Goal: Task Accomplishment & Management: Use online tool/utility

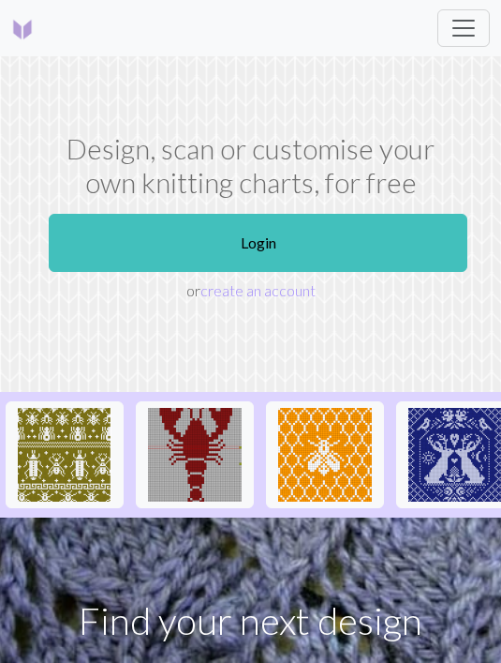
click at [366, 251] on link "Login" at bounding box center [258, 243] width 419 height 58
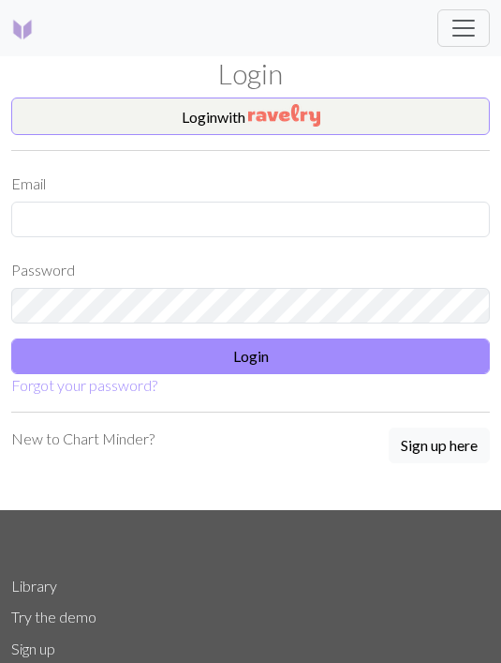
click at [396, 113] on button "Login with" at bounding box center [250, 115] width 479 height 37
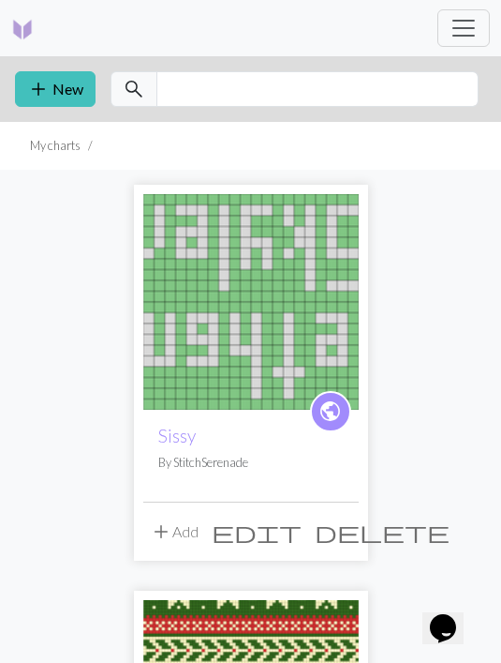
click at [289, 300] on img at bounding box center [251, 302] width 216 height 216
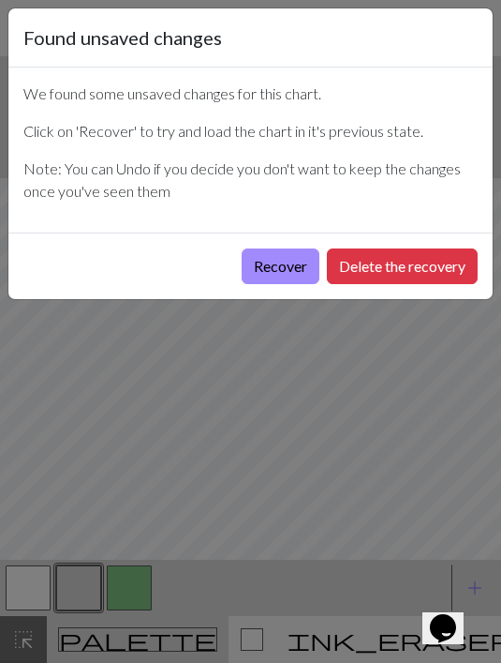
click at [295, 270] on button "Recover" at bounding box center [281, 266] width 78 height 36
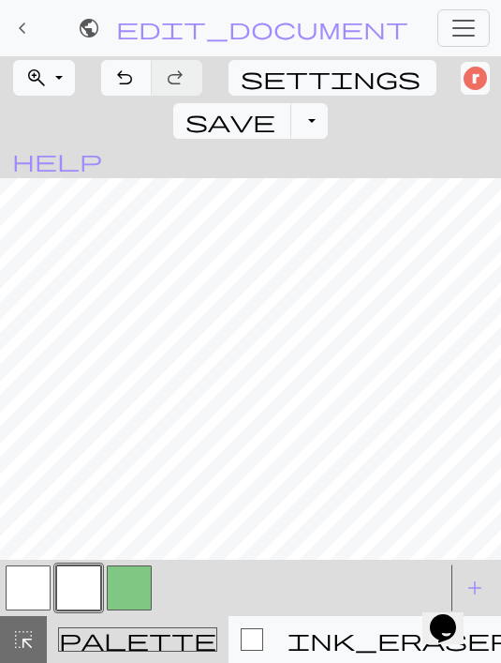
click at [28, 585] on button "button" at bounding box center [28, 587] width 45 height 45
click at [28, 637] on span "highlight_alt" at bounding box center [23, 639] width 22 height 26
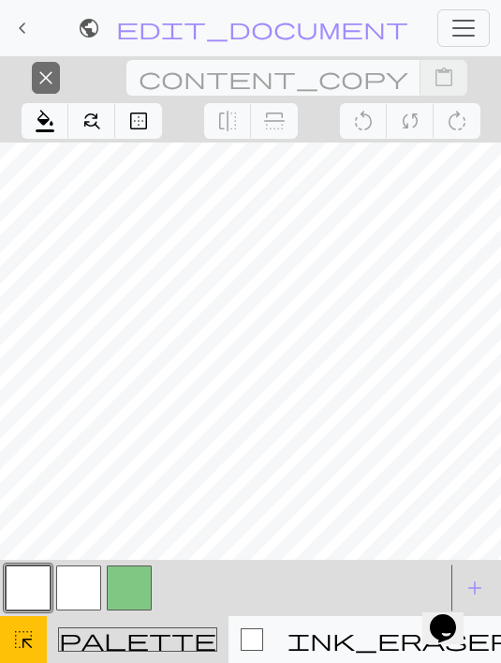
click at [35, 82] on span "close" at bounding box center [46, 78] width 22 height 26
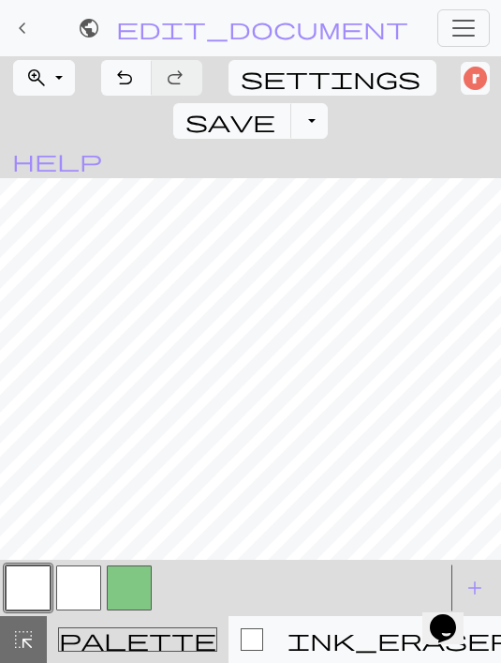
click at [130, 69] on span "undo" at bounding box center [124, 78] width 22 height 26
click at [60, 88] on button "zoom_in Zoom Zoom" at bounding box center [44, 78] width 62 height 36
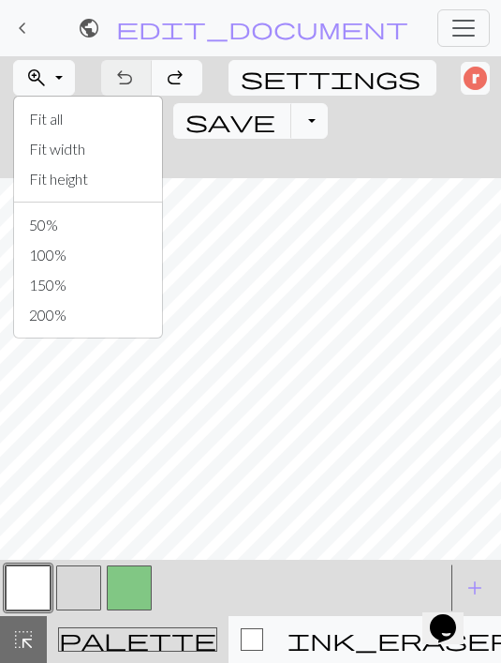
click at [76, 176] on button "Fit height" at bounding box center [88, 179] width 148 height 30
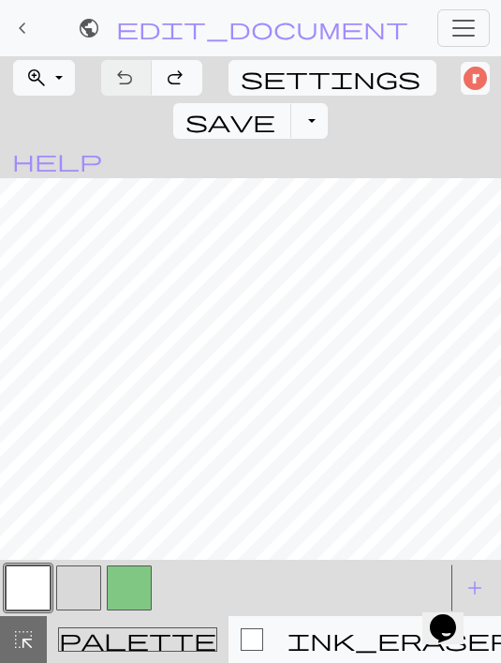
click at [38, 636] on button "highlight_alt Select Select" at bounding box center [23, 639] width 47 height 47
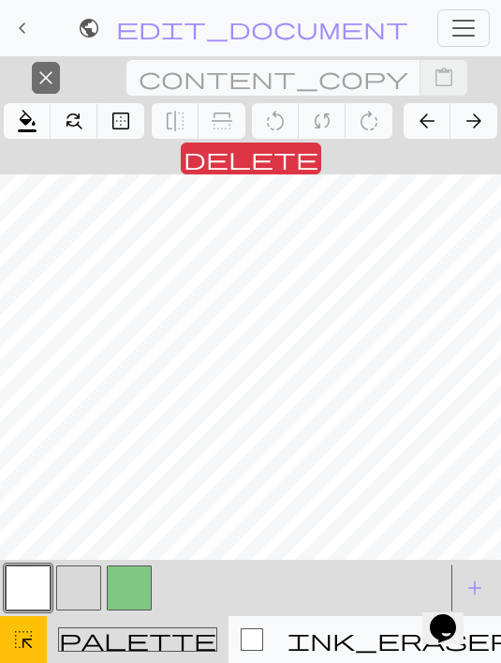
click at [404, 137] on button "arrow_back Insert 13 left" at bounding box center [428, 121] width 48 height 36
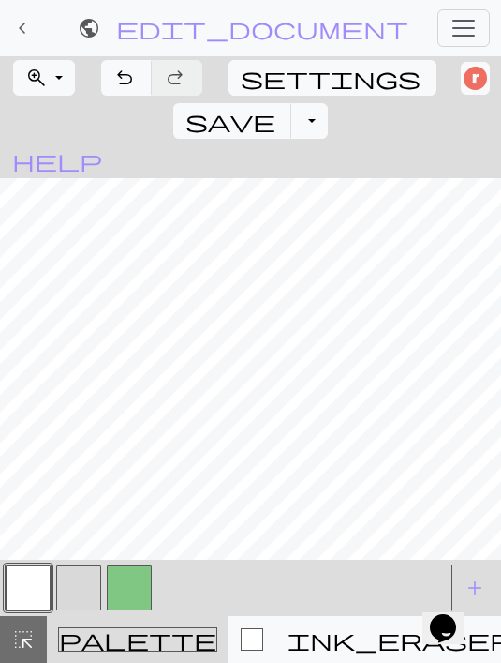
click at [474, 585] on span "add" at bounding box center [475, 588] width 22 height 26
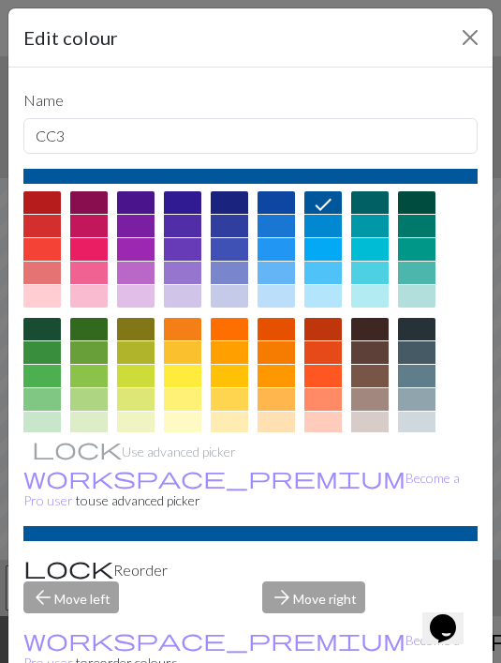
click at [45, 299] on div at bounding box center [41, 296] width 37 height 22
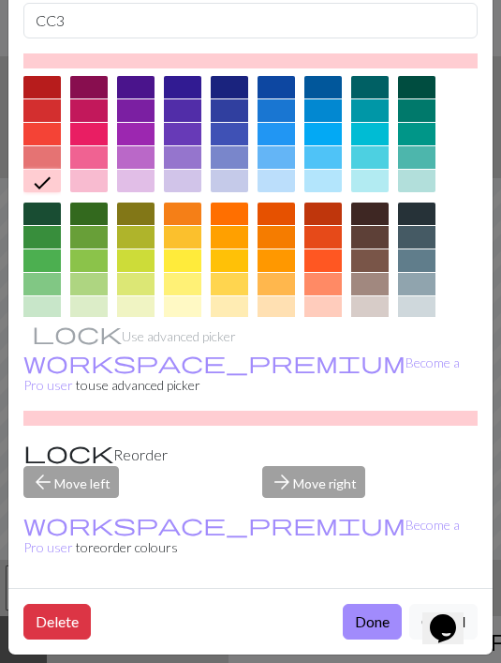
scroll to position [129, 0]
click at [381, 620] on button "Done" at bounding box center [372, 622] width 59 height 36
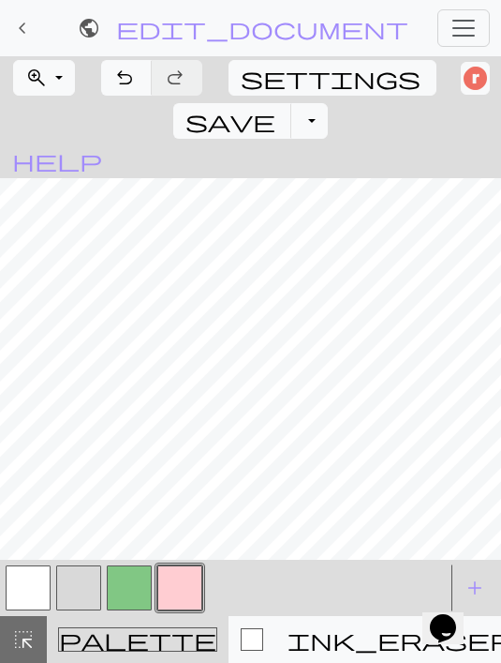
click at [475, 595] on div "Opens Chat This icon Opens the chat window." at bounding box center [452, 595] width 45 height 0
click at [473, 595] on div "Opens Chat This icon Opens the chat window." at bounding box center [452, 595] width 45 height 0
click at [475, 581] on span "add" at bounding box center [475, 588] width 22 height 26
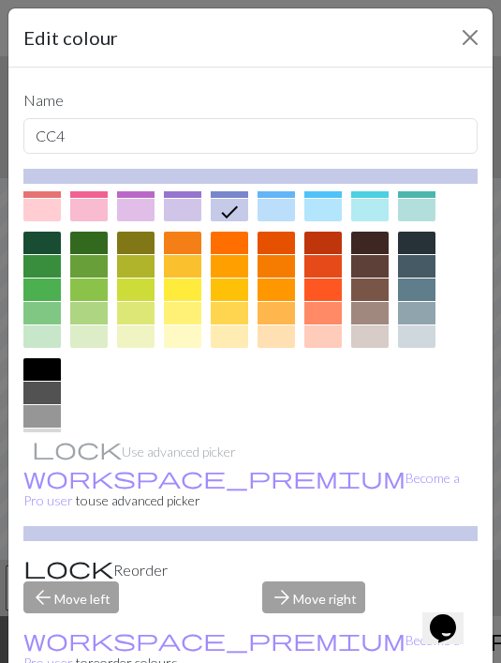
scroll to position [84, 0]
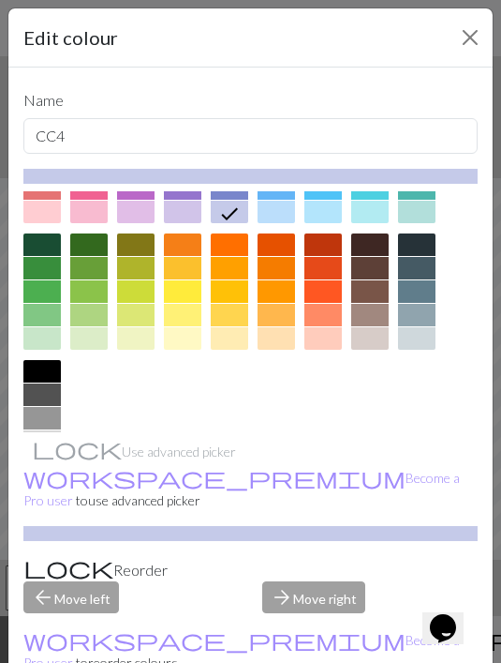
click at [48, 414] on div at bounding box center [41, 418] width 37 height 22
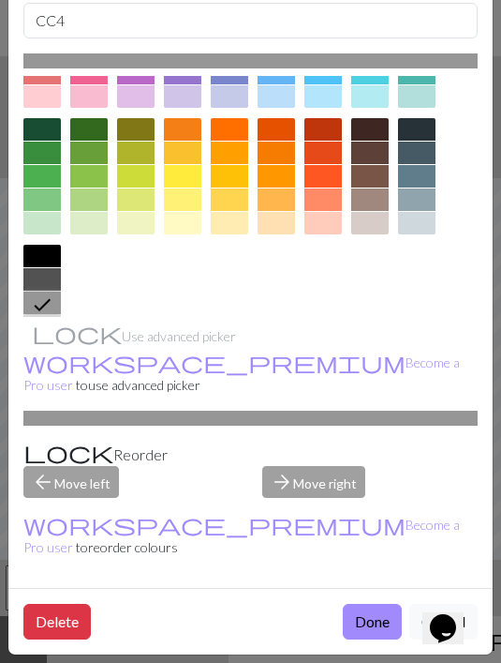
scroll to position [129, 0]
click at [370, 627] on button "Done" at bounding box center [372, 622] width 59 height 36
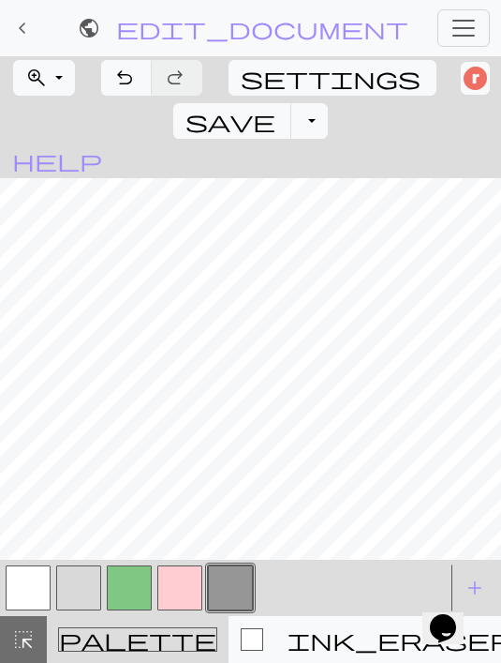
click at [479, 582] on span "add" at bounding box center [475, 588] width 22 height 26
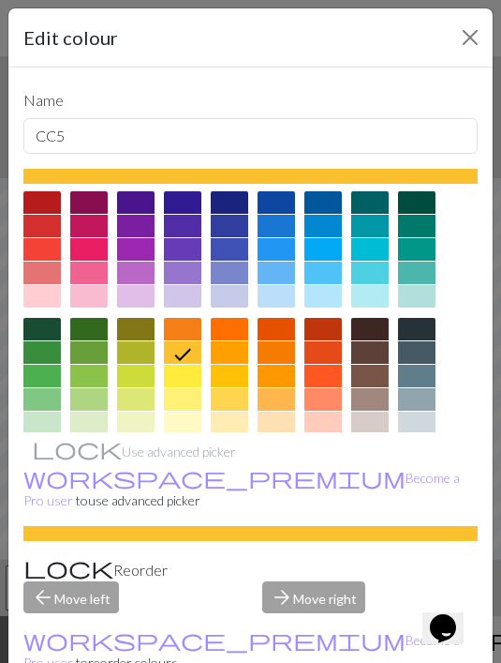
click at [45, 230] on div at bounding box center [41, 226] width 37 height 22
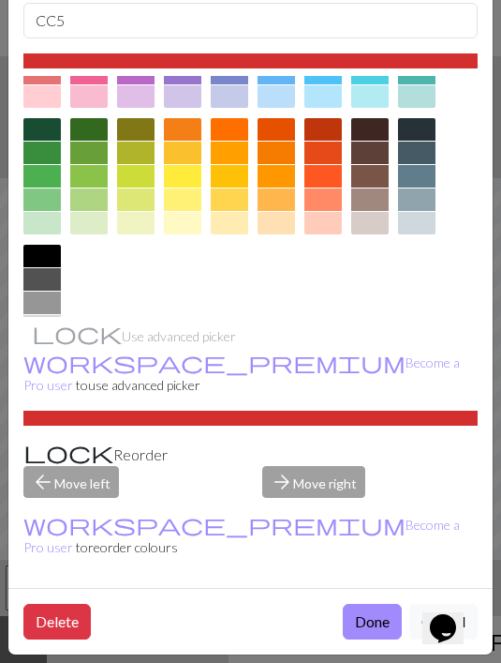
click at [383, 611] on button "Done" at bounding box center [372, 622] width 59 height 36
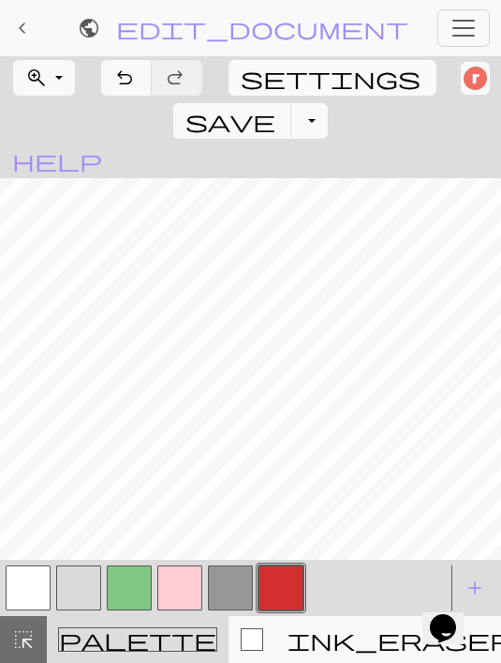
click at [122, 71] on span "undo" at bounding box center [124, 78] width 22 height 26
click at [137, 588] on button "button" at bounding box center [129, 587] width 45 height 45
click at [186, 586] on button "button" at bounding box center [179, 587] width 45 height 45
click at [136, 591] on button "button" at bounding box center [129, 587] width 45 height 45
click at [288, 587] on button "button" at bounding box center [281, 587] width 45 height 45
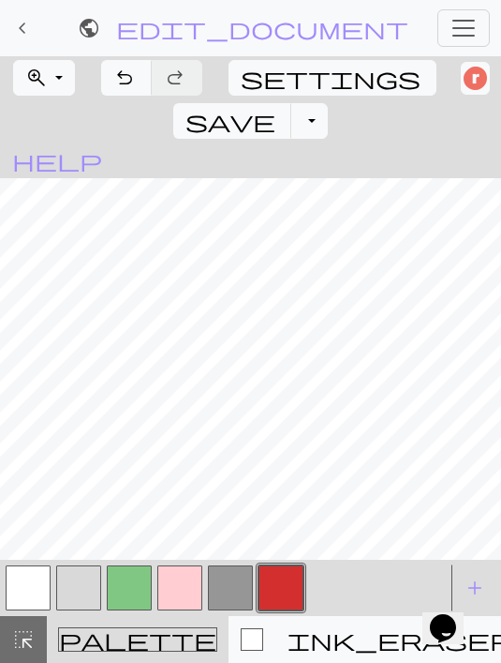
click at [179, 585] on button "button" at bounding box center [179, 587] width 45 height 45
click at [285, 583] on button "button" at bounding box center [281, 587] width 45 height 45
